Goal: Information Seeking & Learning: Learn about a topic

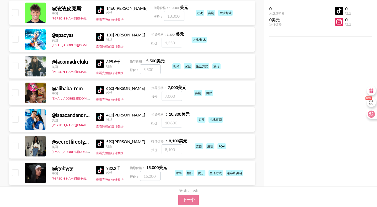
scroll to position [3359, 0]
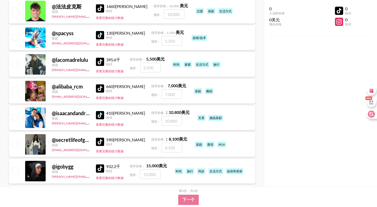
click at [99, 138] on img at bounding box center [100, 142] width 8 height 8
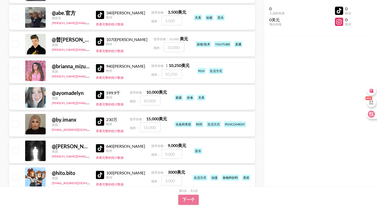
scroll to position [4180, 0]
click at [102, 117] on img at bounding box center [100, 121] width 8 height 8
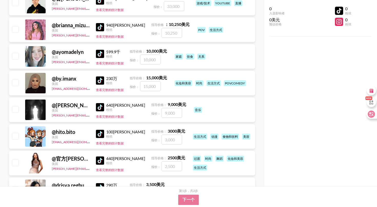
scroll to position [4275, 0]
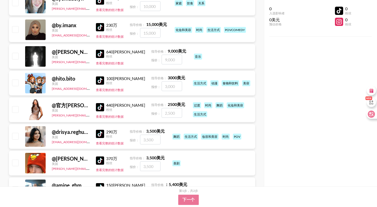
click at [101, 103] on img at bounding box center [100, 107] width 8 height 8
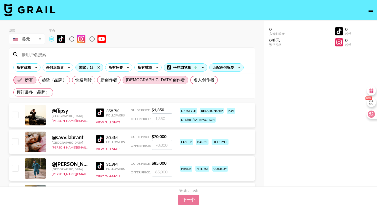
scroll to position [0, 0]
click at [130, 67] on icon at bounding box center [128, 68] width 8 height 8
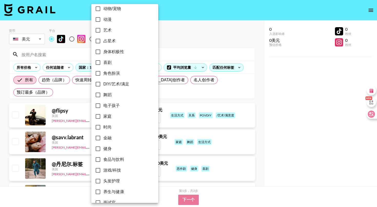
scroll to position [47, 0]
click at [100, 128] on input "时尚" at bounding box center [98, 128] width 11 height 11
checkbox input "true"
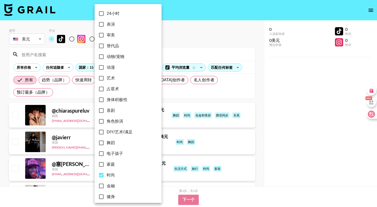
scroll to position [0, 0]
click at [102, 35] on input "审美" at bounding box center [101, 35] width 11 height 11
checkbox input "true"
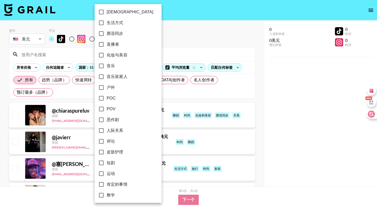
scroll to position [279, 0]
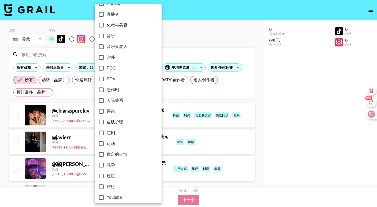
click at [178, 39] on div at bounding box center [188, 103] width 377 height 207
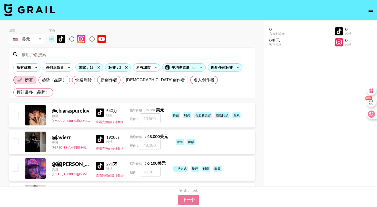
click at [101, 109] on img at bounding box center [100, 113] width 8 height 8
click at [102, 109] on img at bounding box center [100, 113] width 8 height 8
click at [104, 135] on link at bounding box center [101, 139] width 10 height 8
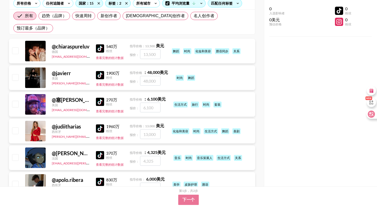
scroll to position [64, 0]
click at [101, 124] on img at bounding box center [100, 128] width 8 height 8
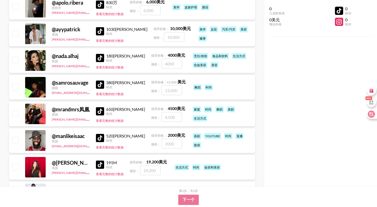
scroll to position [242, 0]
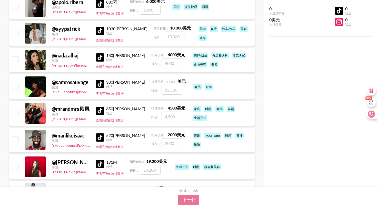
click at [99, 107] on img at bounding box center [100, 111] width 8 height 8
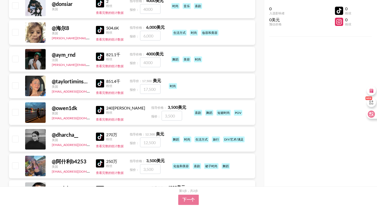
scroll to position [431, 0]
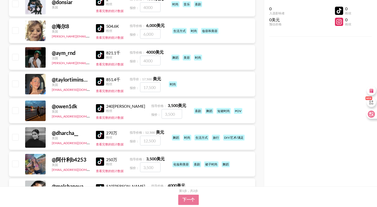
click at [101, 77] on img at bounding box center [100, 81] width 8 height 8
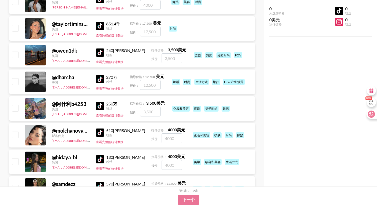
scroll to position [487, 0]
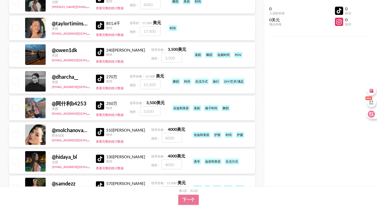
click at [103, 75] on img at bounding box center [100, 79] width 8 height 8
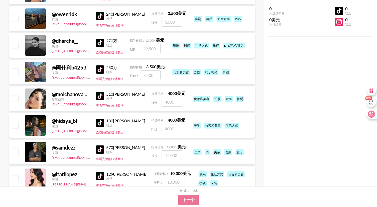
scroll to position [524, 0]
click at [101, 92] on img at bounding box center [100, 96] width 8 height 8
click at [101, 119] on img at bounding box center [100, 123] width 8 height 8
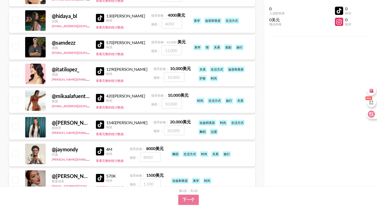
scroll to position [630, 0]
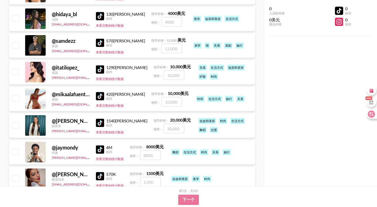
click at [101, 65] on img at bounding box center [100, 69] width 8 height 8
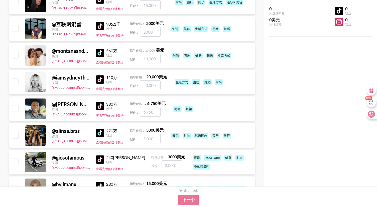
scroll to position [941, 0]
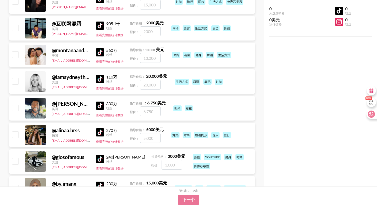
click at [99, 75] on img at bounding box center [100, 79] width 8 height 8
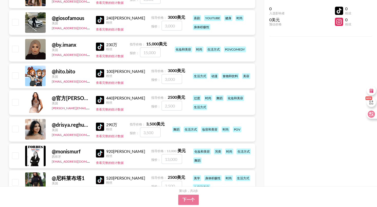
scroll to position [1084, 0]
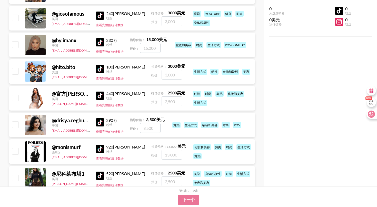
click at [100, 92] on img at bounding box center [100, 96] width 8 height 8
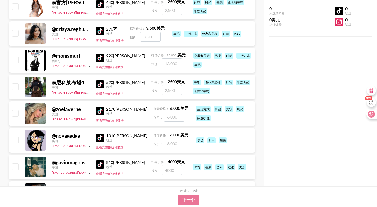
scroll to position [1186, 0]
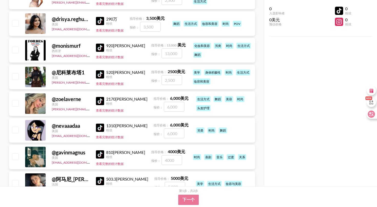
click at [105, 70] on link at bounding box center [101, 74] width 10 height 8
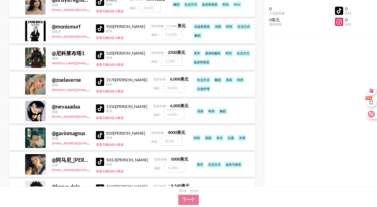
scroll to position [1205, 0]
click at [100, 51] on img at bounding box center [100, 55] width 8 height 8
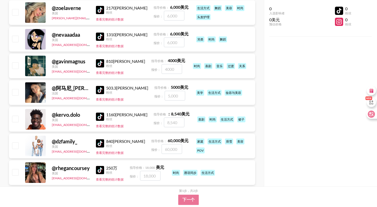
scroll to position [1277, 0]
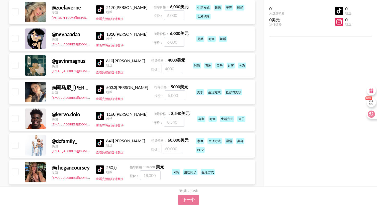
click at [99, 85] on img at bounding box center [100, 89] width 8 height 8
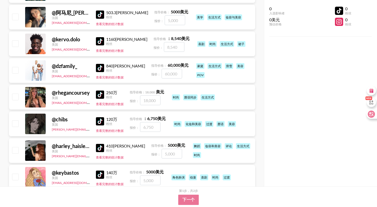
scroll to position [1353, 0]
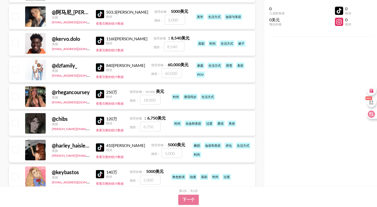
click at [99, 117] on img at bounding box center [100, 121] width 8 height 8
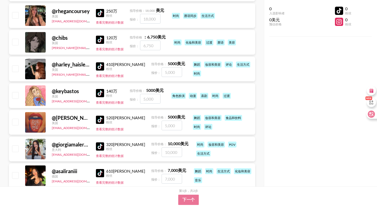
scroll to position [1434, 0]
click at [97, 142] on img at bounding box center [100, 146] width 8 height 8
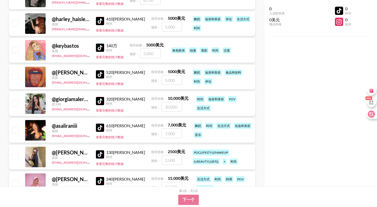
scroll to position [1495, 0]
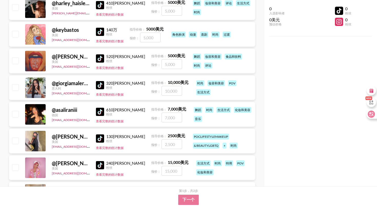
click at [101, 108] on img at bounding box center [100, 112] width 8 height 8
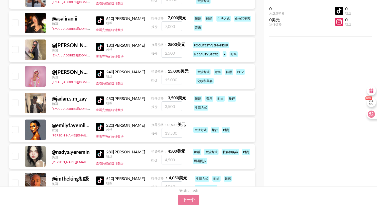
scroll to position [1611, 0]
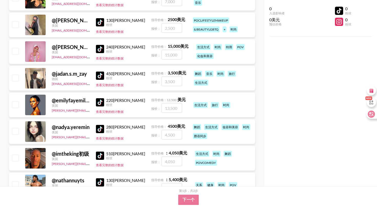
click at [101, 98] on img at bounding box center [100, 102] width 8 height 8
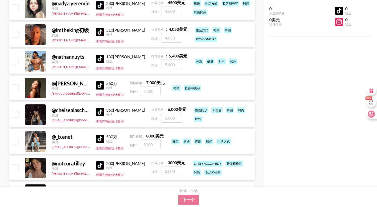
scroll to position [1736, 0]
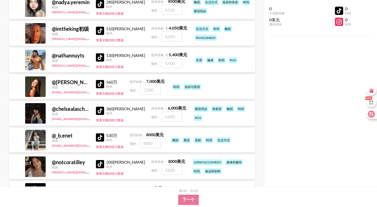
click at [100, 107] on img at bounding box center [100, 111] width 8 height 8
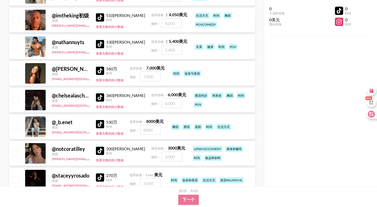
scroll to position [1750, 0]
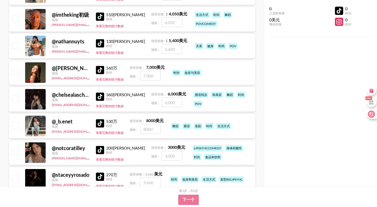
click at [101, 119] on img at bounding box center [100, 123] width 8 height 8
click at [101, 66] on img at bounding box center [100, 70] width 8 height 8
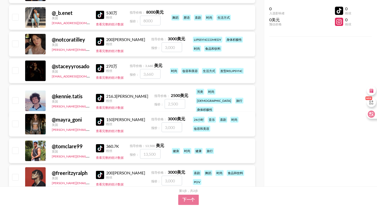
scroll to position [1859, 0]
click at [101, 117] on img at bounding box center [100, 121] width 8 height 8
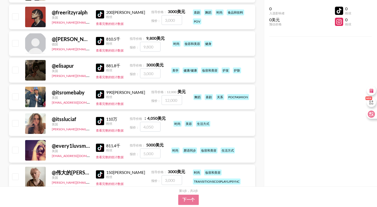
scroll to position [2020, 0]
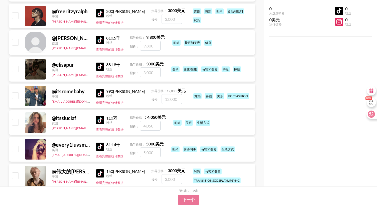
click at [105, 63] on link at bounding box center [101, 67] width 10 height 8
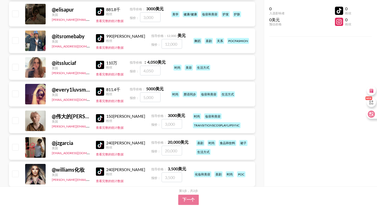
scroll to position [2093, 0]
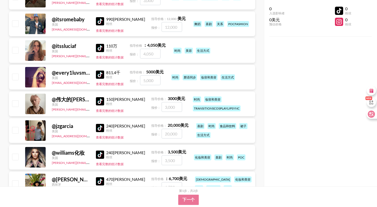
click at [102, 71] on img at bounding box center [100, 75] width 8 height 8
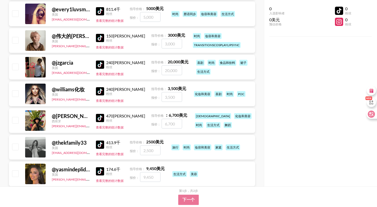
scroll to position [2156, 0]
click at [101, 114] on img at bounding box center [100, 118] width 8 height 8
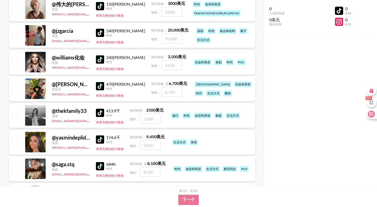
scroll to position [2188, 0]
click at [104, 109] on link at bounding box center [101, 113] width 10 height 8
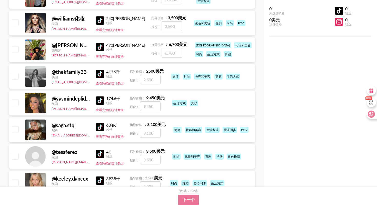
scroll to position [2227, 0]
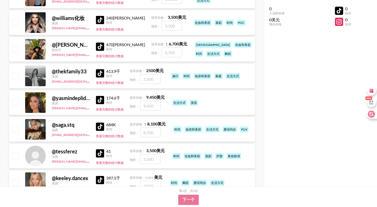
click at [98, 123] on img at bounding box center [100, 127] width 8 height 8
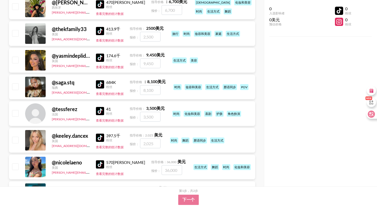
scroll to position [2270, 0]
click at [100, 134] on img at bounding box center [100, 138] width 8 height 8
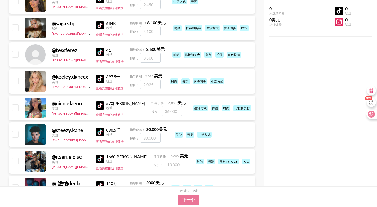
scroll to position [2329, 0]
click at [101, 74] on img at bounding box center [100, 78] width 8 height 8
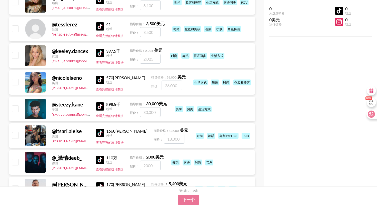
click at [108, 75] on div "570[PERSON_NAME]" at bounding box center [125, 77] width 39 height 5
click at [101, 76] on img at bounding box center [100, 80] width 8 height 8
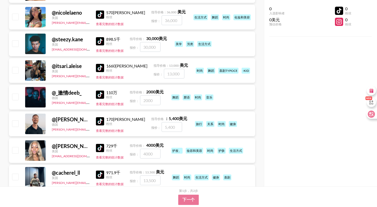
scroll to position [2420, 0]
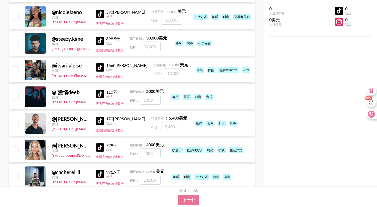
click at [97, 63] on img at bounding box center [100, 67] width 8 height 8
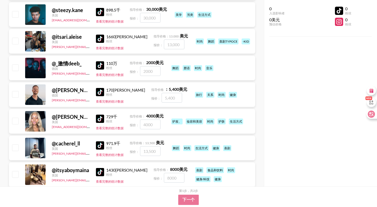
scroll to position [2455, 0]
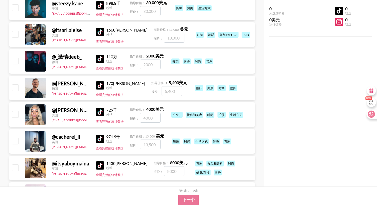
click at [96, 108] on img at bounding box center [100, 112] width 8 height 8
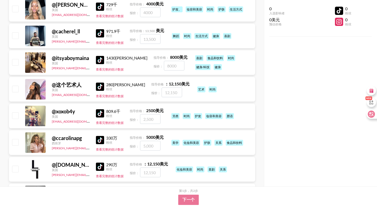
scroll to position [2561, 0]
click at [100, 83] on img at bounding box center [100, 87] width 8 height 8
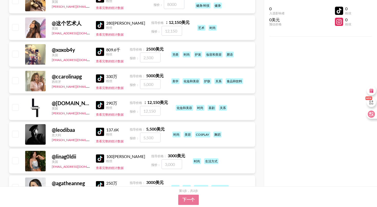
scroll to position [2622, 0]
click at [101, 74] on img at bounding box center [100, 78] width 8 height 8
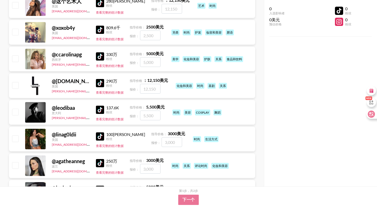
scroll to position [2654, 0]
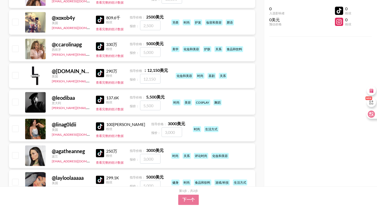
click at [100, 122] on img at bounding box center [100, 126] width 8 height 8
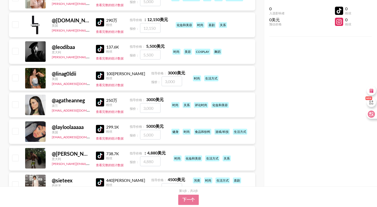
scroll to position [2706, 0]
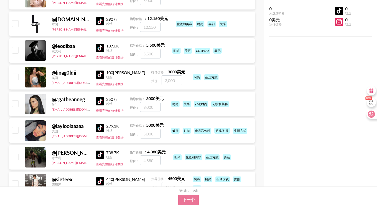
click at [101, 124] on img at bounding box center [100, 128] width 8 height 8
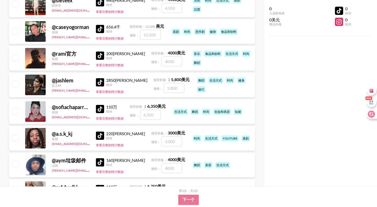
scroll to position [2888, 0]
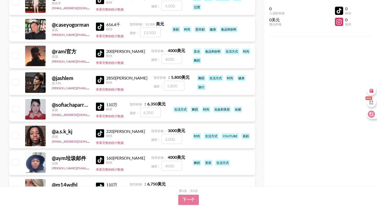
click at [103, 103] on link at bounding box center [101, 107] width 10 height 8
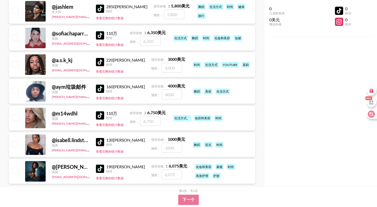
scroll to position [2964, 0]
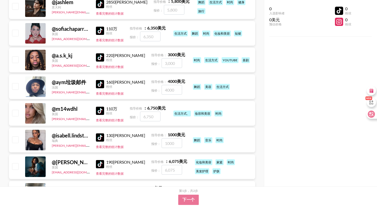
click at [99, 107] on img at bounding box center [100, 111] width 8 height 8
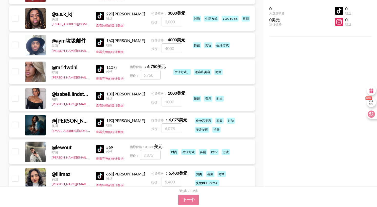
scroll to position [3005, 0]
click at [101, 92] on img at bounding box center [100, 96] width 8 height 8
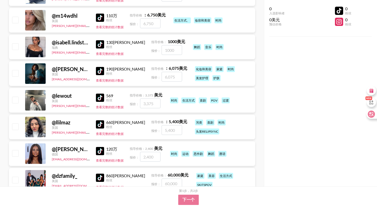
scroll to position [3057, 0]
click at [96, 67] on img at bounding box center [100, 71] width 8 height 8
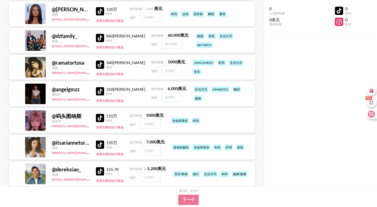
scroll to position [3200, 0]
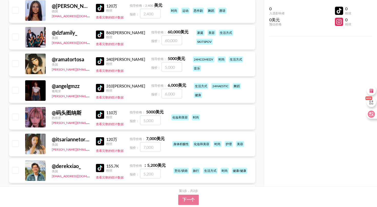
click at [103, 84] on img at bounding box center [100, 88] width 8 height 8
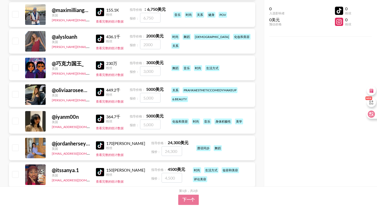
scroll to position [3490, 0]
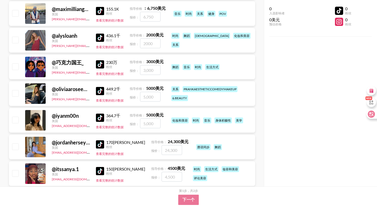
click at [98, 87] on img at bounding box center [100, 91] width 8 height 8
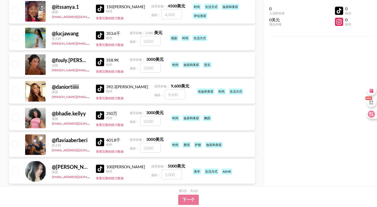
scroll to position [3655, 0]
